Goal: Information Seeking & Learning: Learn about a topic

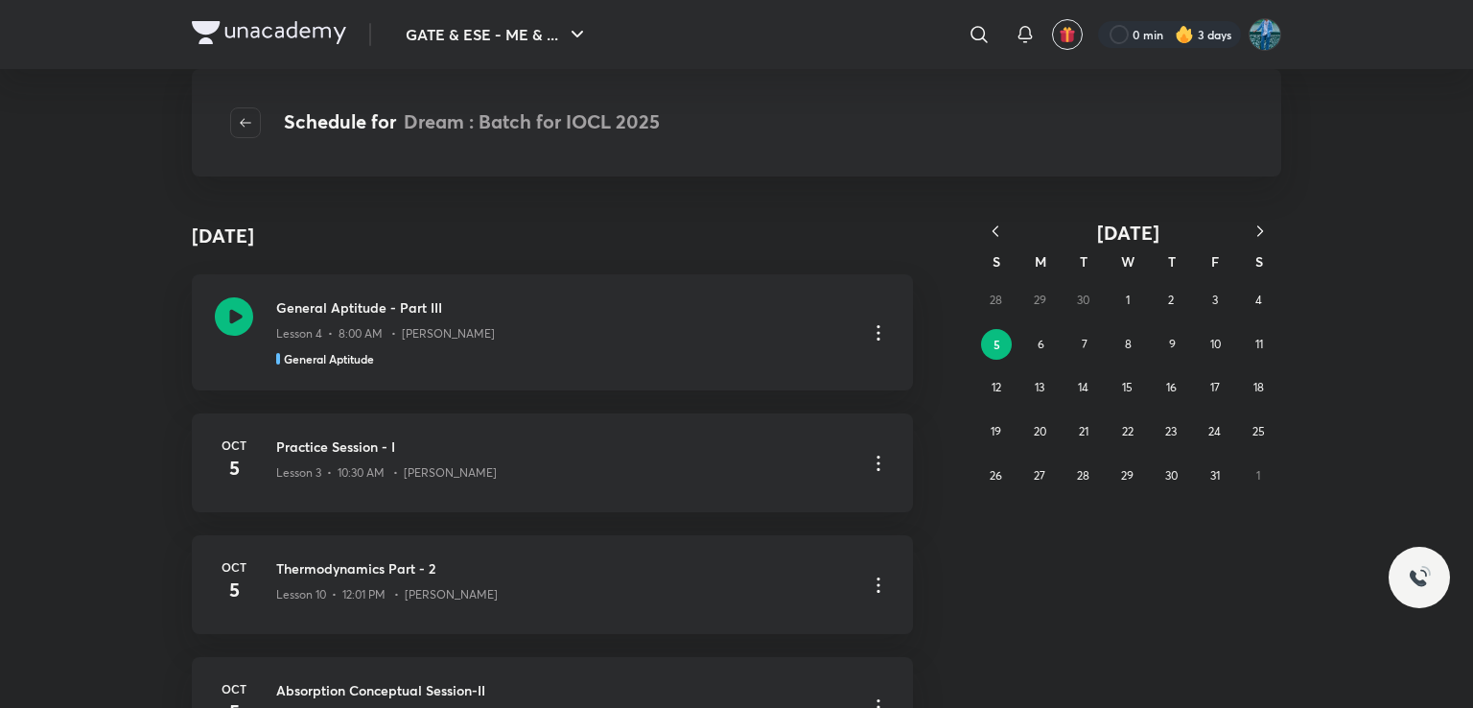
click at [1262, 283] on div "28 29 30 1 2 3 4 5 6 7 8 9 10 11 12 13 14 15 16 17 18 19 20 21 22 23 24 25 26 2…" at bounding box center [1127, 387] width 307 height 219
click at [1212, 294] on abbr "3" at bounding box center [1215, 299] width 6 height 14
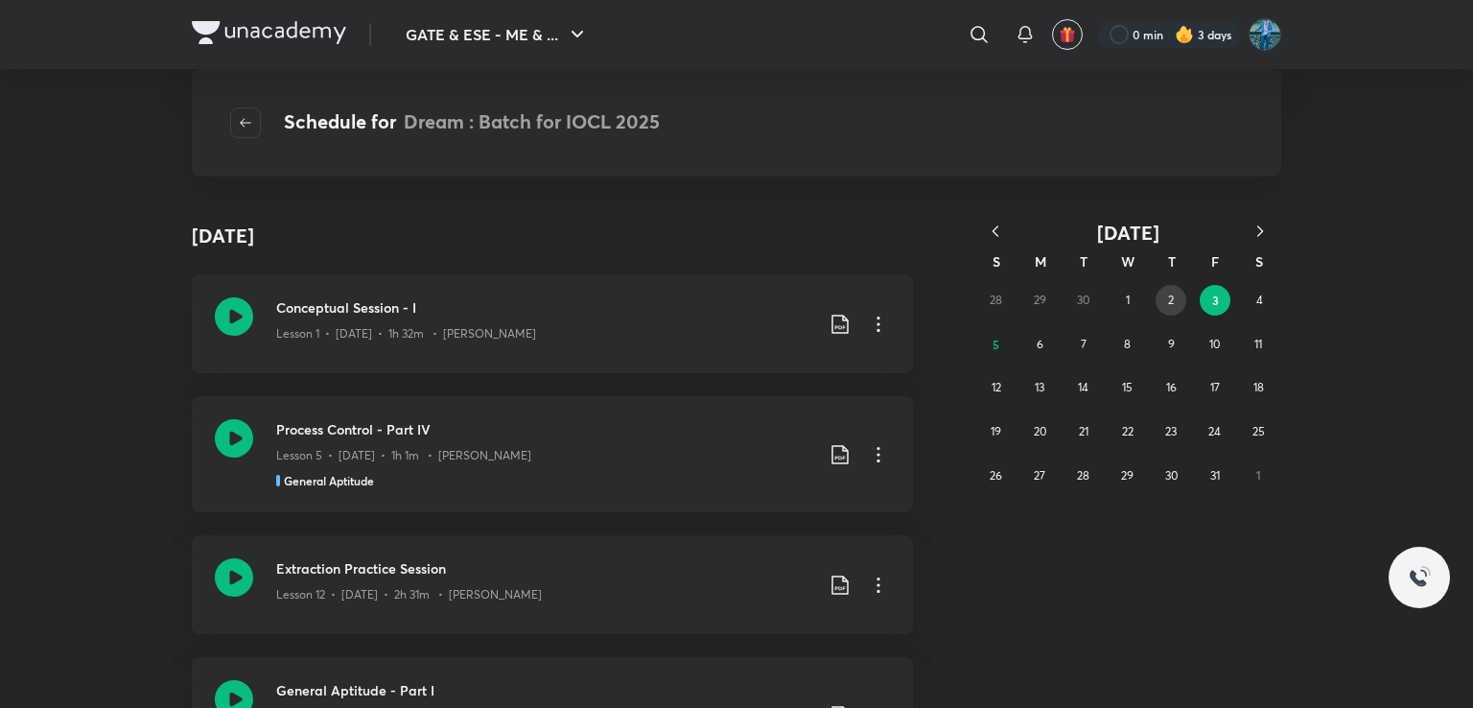
click at [1163, 297] on button "2" at bounding box center [1170, 300] width 31 height 31
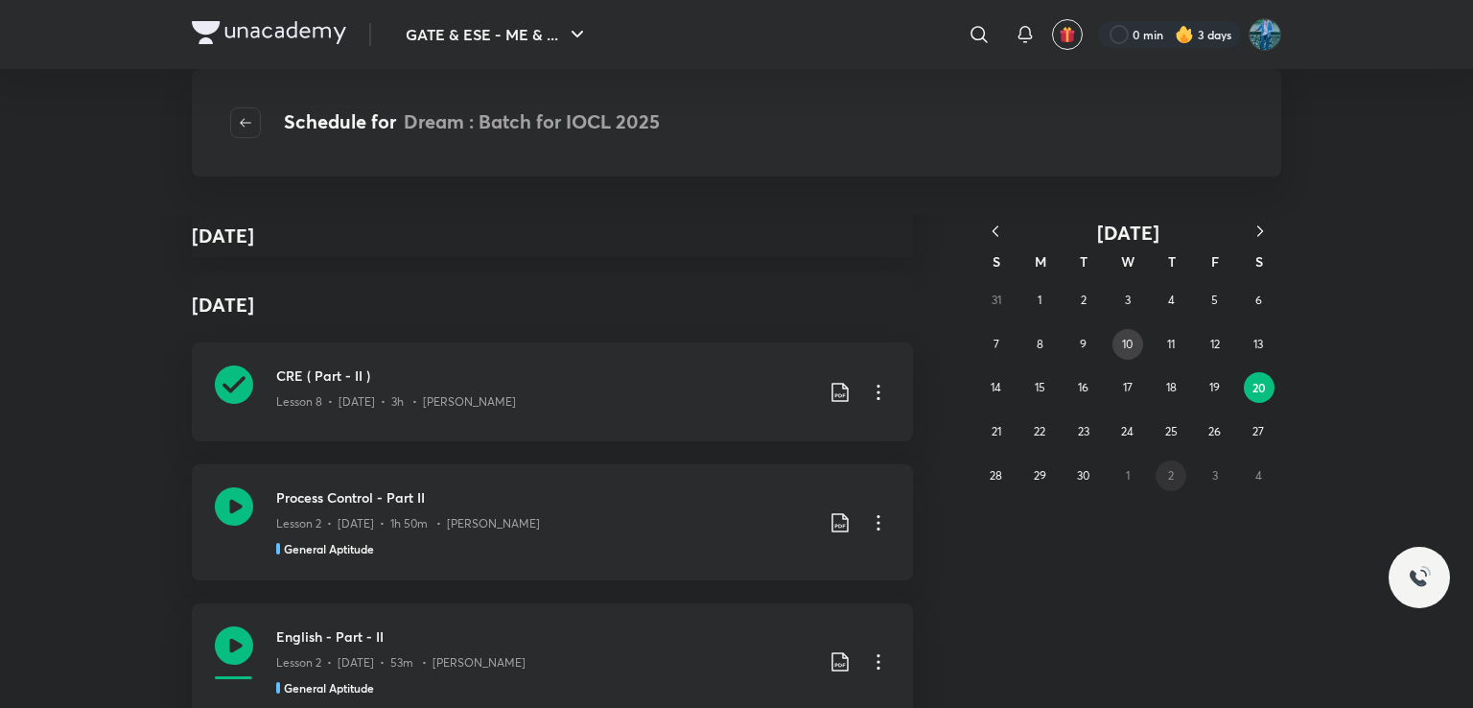
scroll to position [10773, 0]
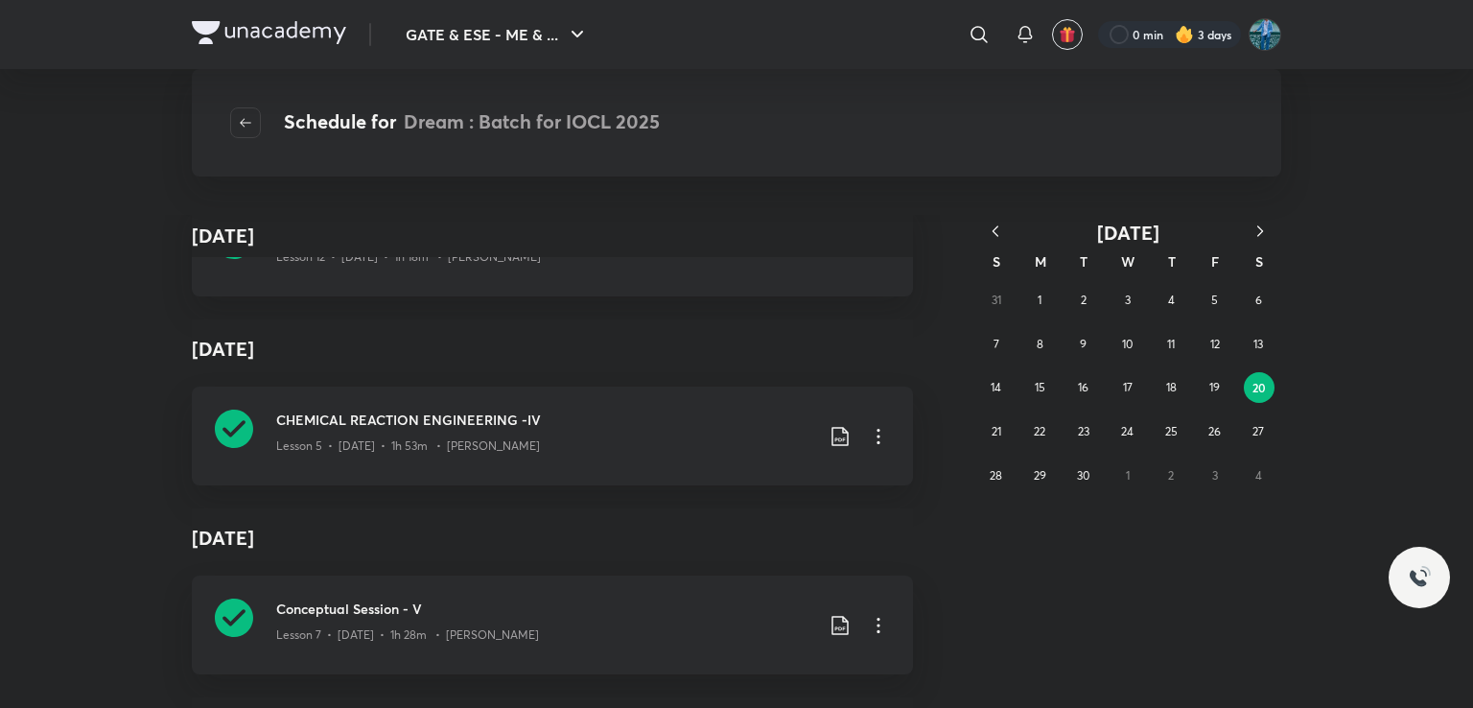
click at [1174, 473] on div "31 1 2 3 4 5 6 7 8 9 10 11 12 13 14 15 16 17 18 19 20 21 22 23 24 25 26 27 28 2…" at bounding box center [1127, 387] width 307 height 219
click at [1250, 233] on icon "button" at bounding box center [1259, 230] width 19 height 19
click at [1255, 233] on icon "button" at bounding box center [1259, 230] width 19 height 19
click at [989, 229] on icon "button" at bounding box center [995, 230] width 19 height 19
click at [1166, 302] on button "2" at bounding box center [1170, 300] width 31 height 31
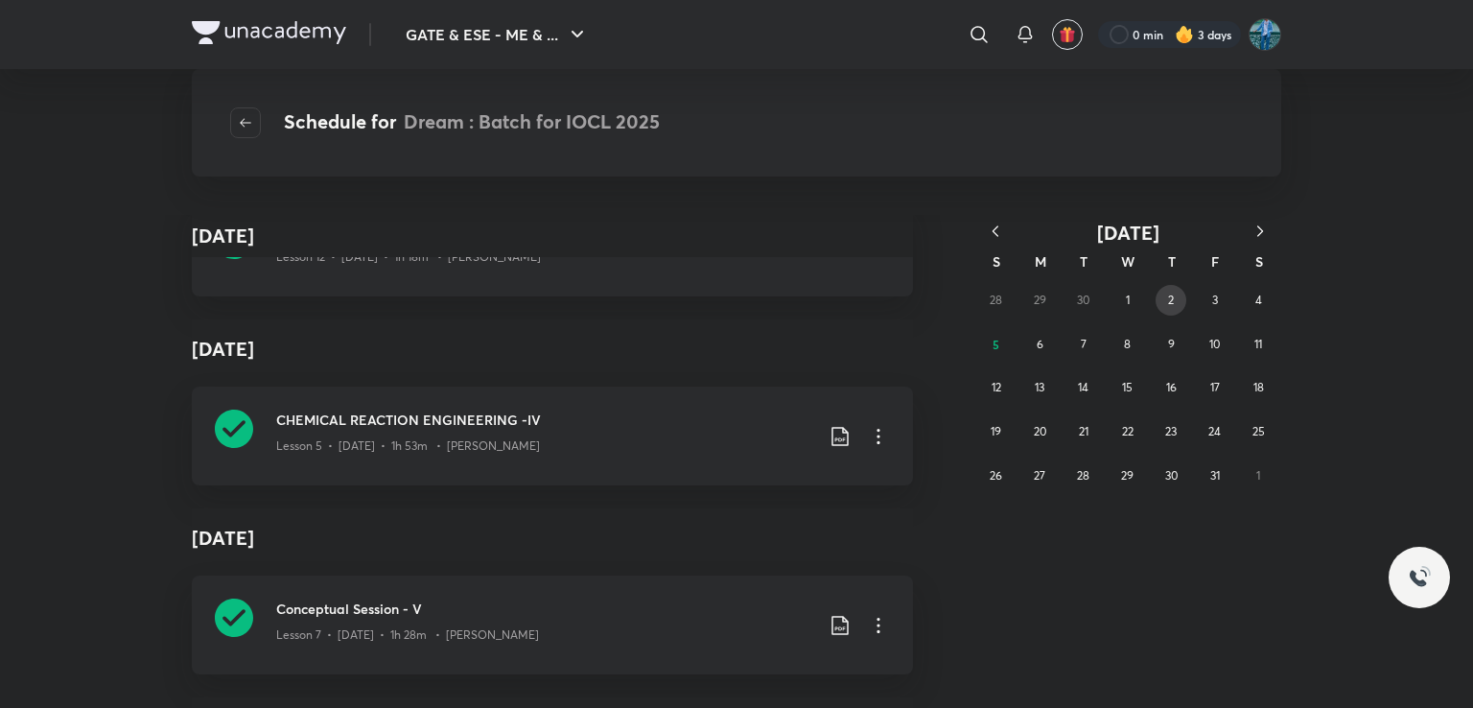
scroll to position [0, 0]
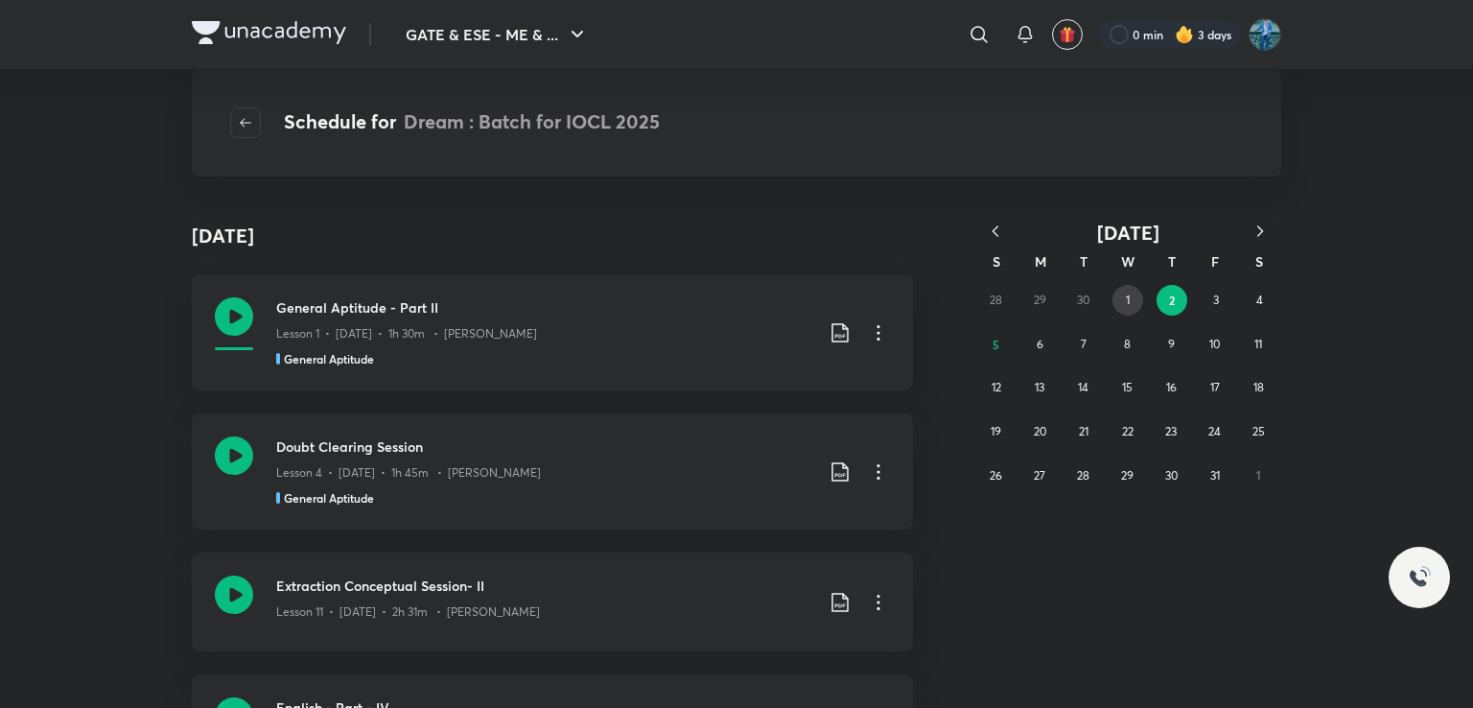
click at [1127, 296] on abbr "1" at bounding box center [1128, 299] width 4 height 14
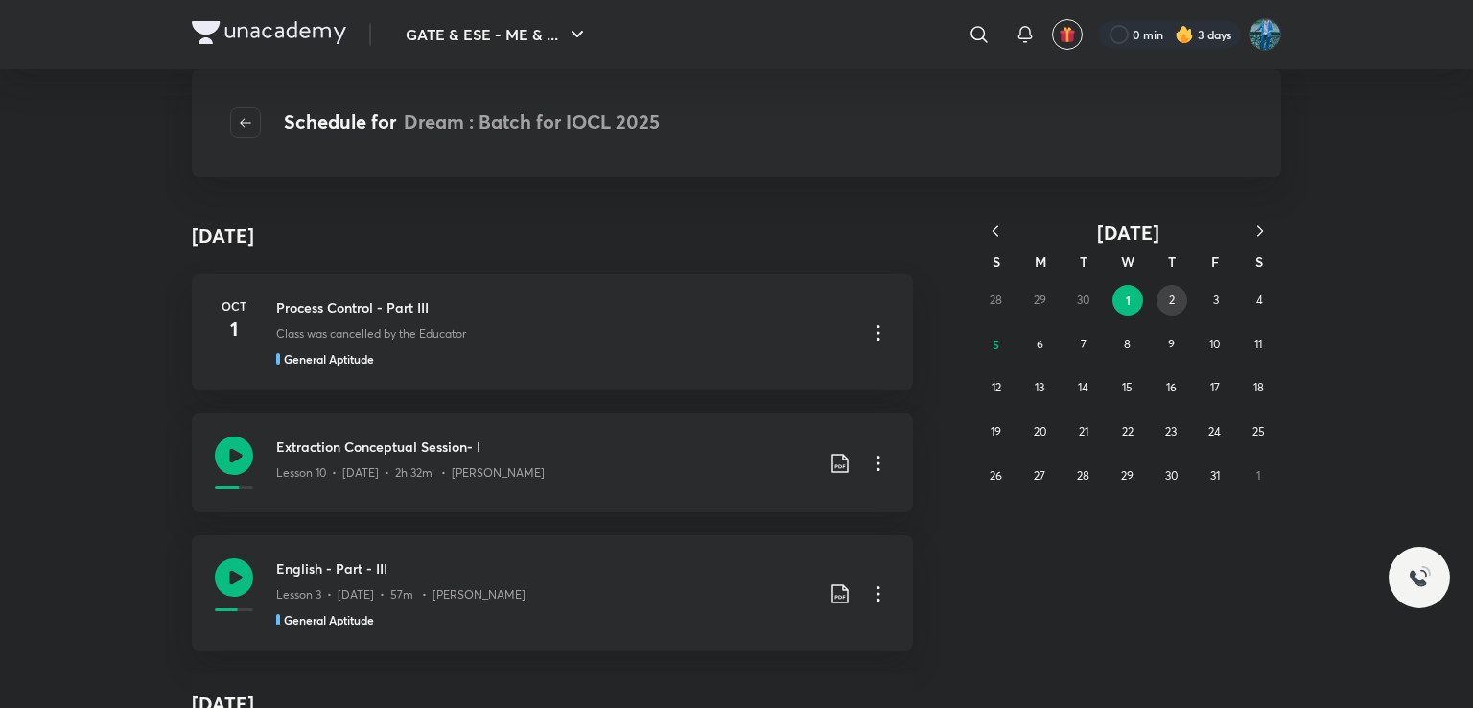
click at [1179, 292] on button "2" at bounding box center [1171, 300] width 31 height 31
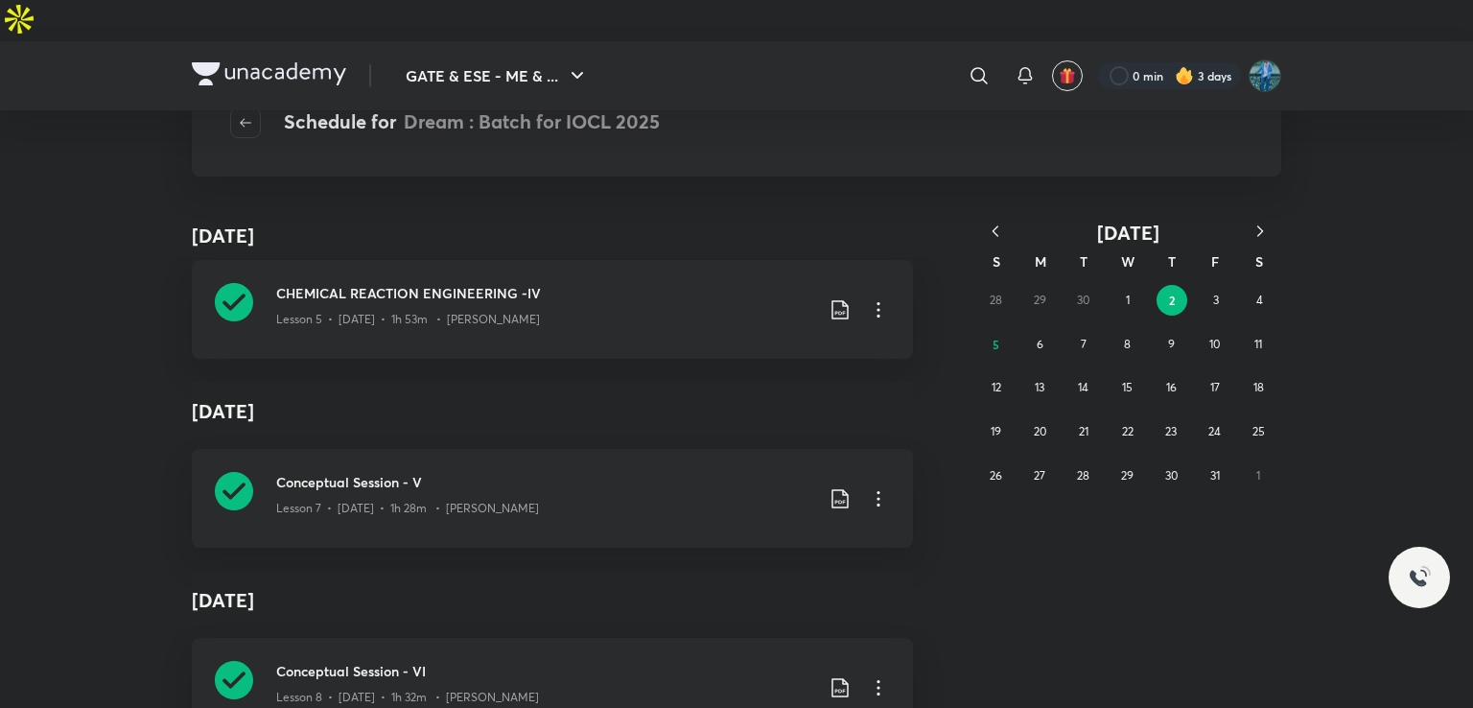
scroll to position [7427, 0]
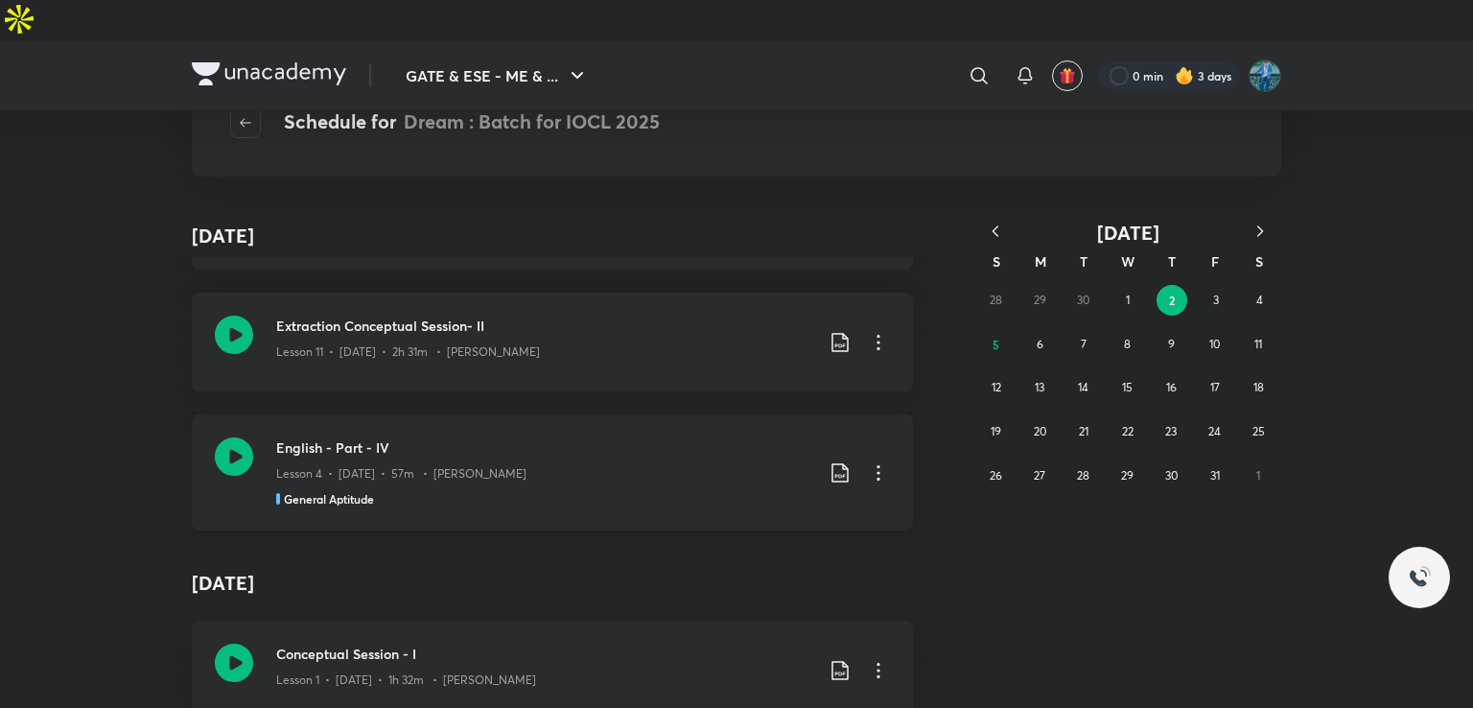
click at [874, 461] on icon at bounding box center [878, 472] width 23 height 23
click at [697, 552] on div at bounding box center [736, 354] width 1473 height 708
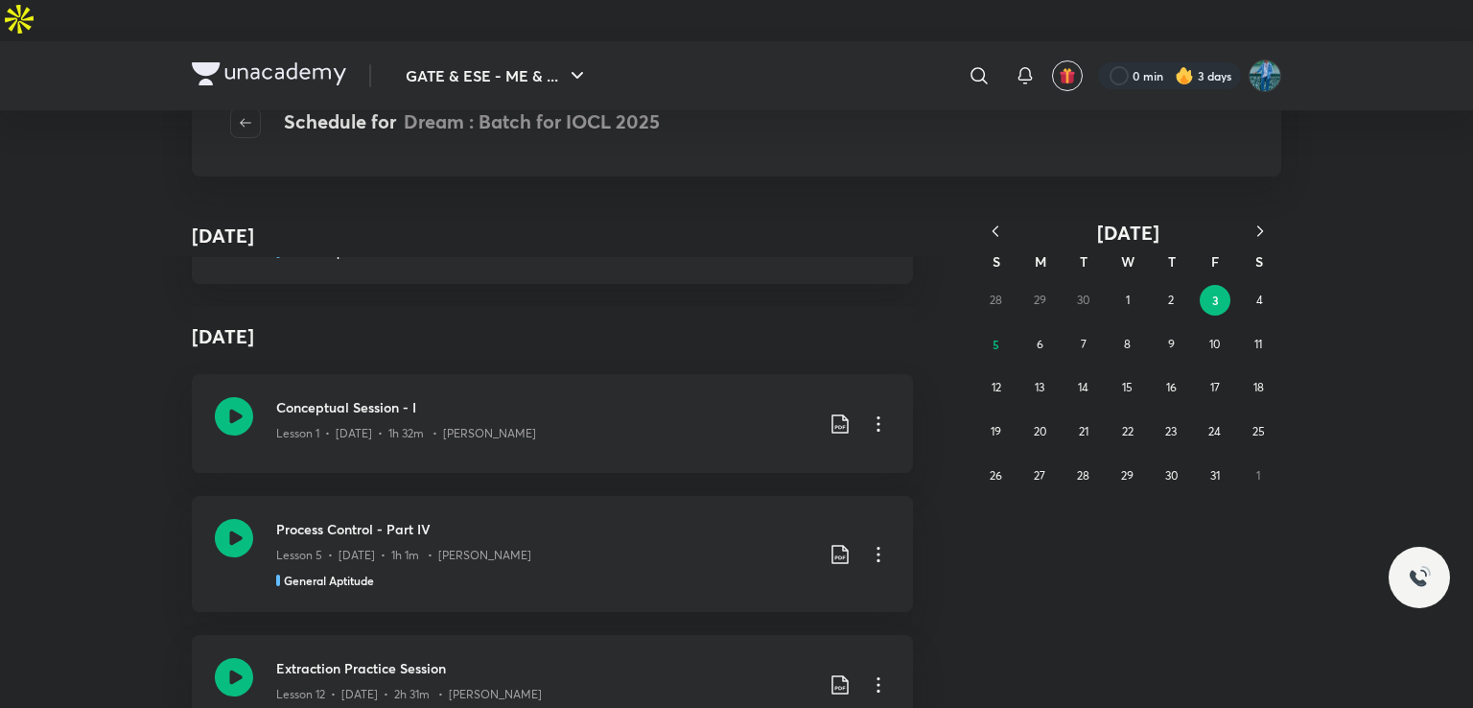
scroll to position [7688, 0]
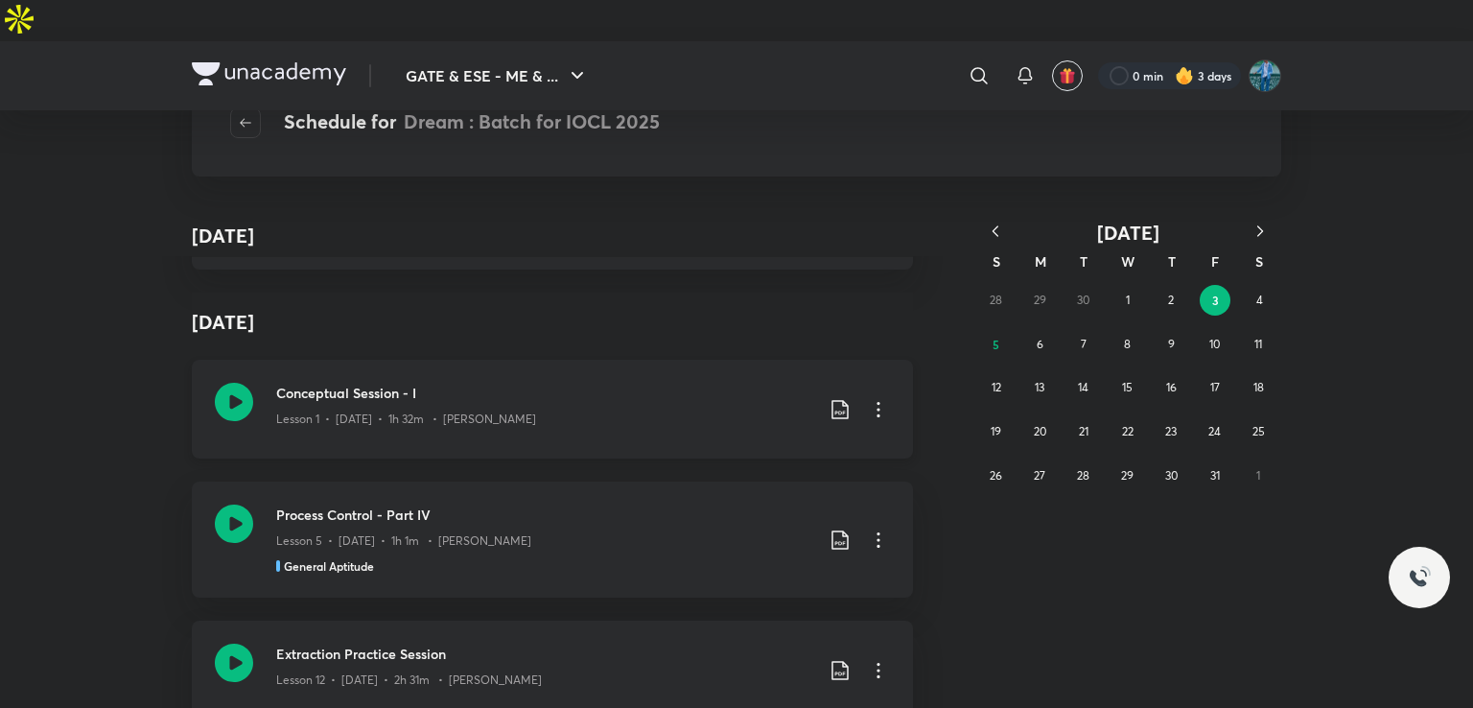
click at [868, 398] on icon at bounding box center [878, 409] width 23 height 23
click at [929, 423] on div at bounding box center [736, 354] width 1473 height 708
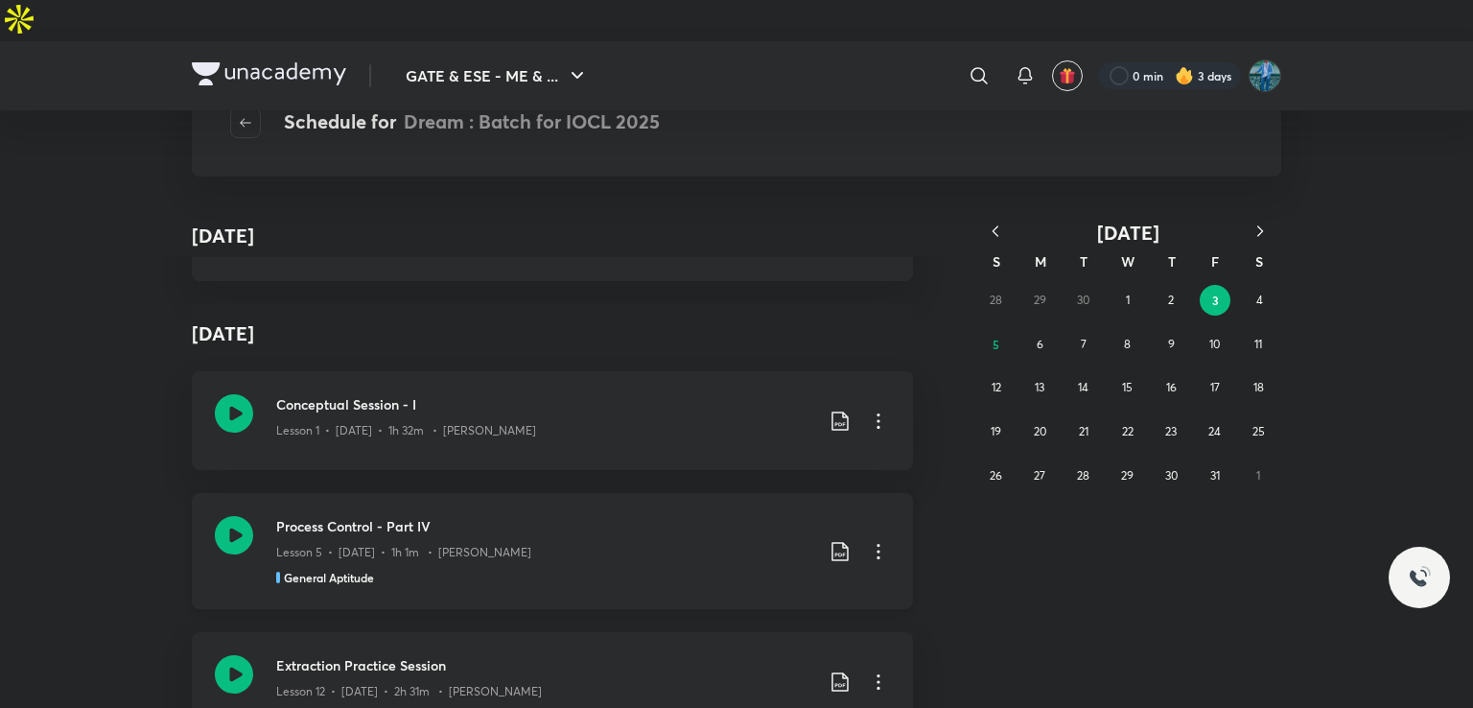
scroll to position [11034, 0]
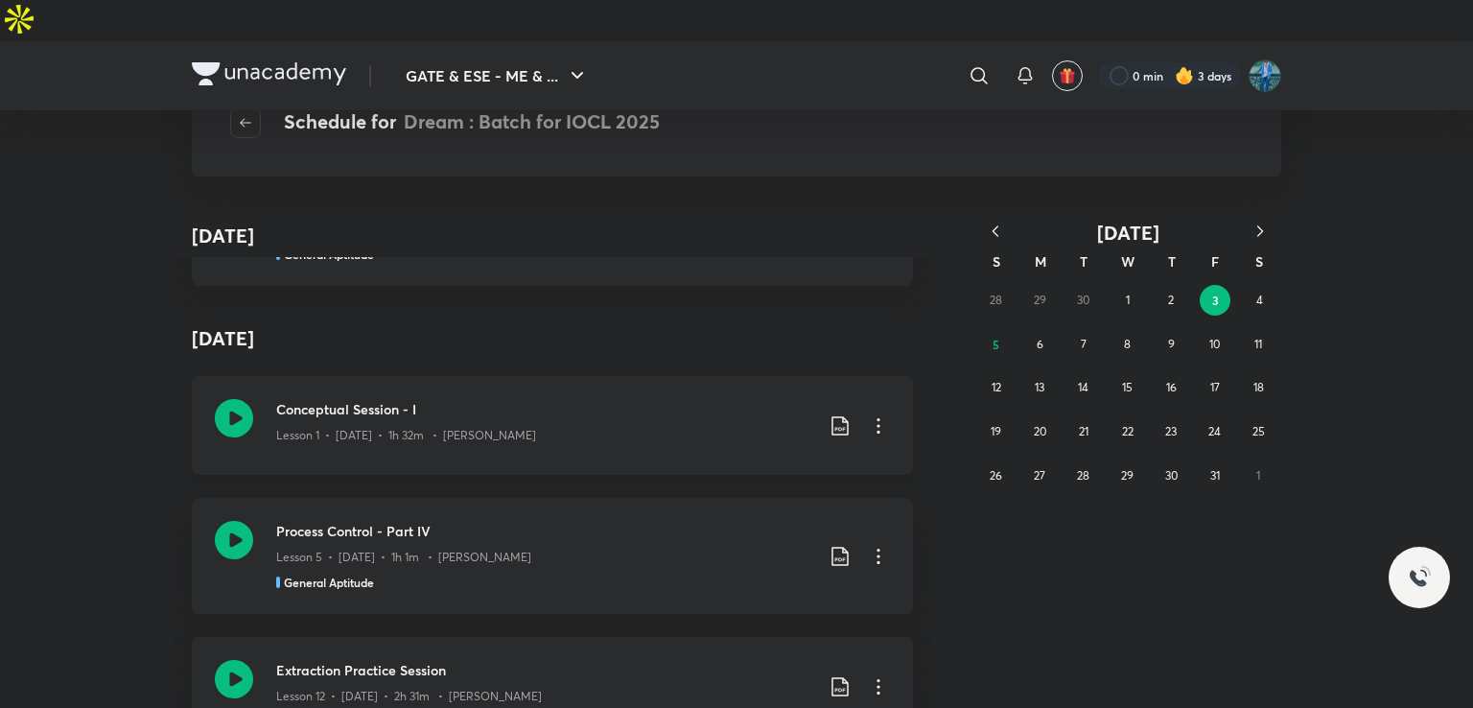
click at [678, 419] on div "Lesson 1 • Oct 3 • 1h 32m • Ankur Bansal" at bounding box center [544, 431] width 537 height 25
